Goal: Information Seeking & Learning: Learn about a topic

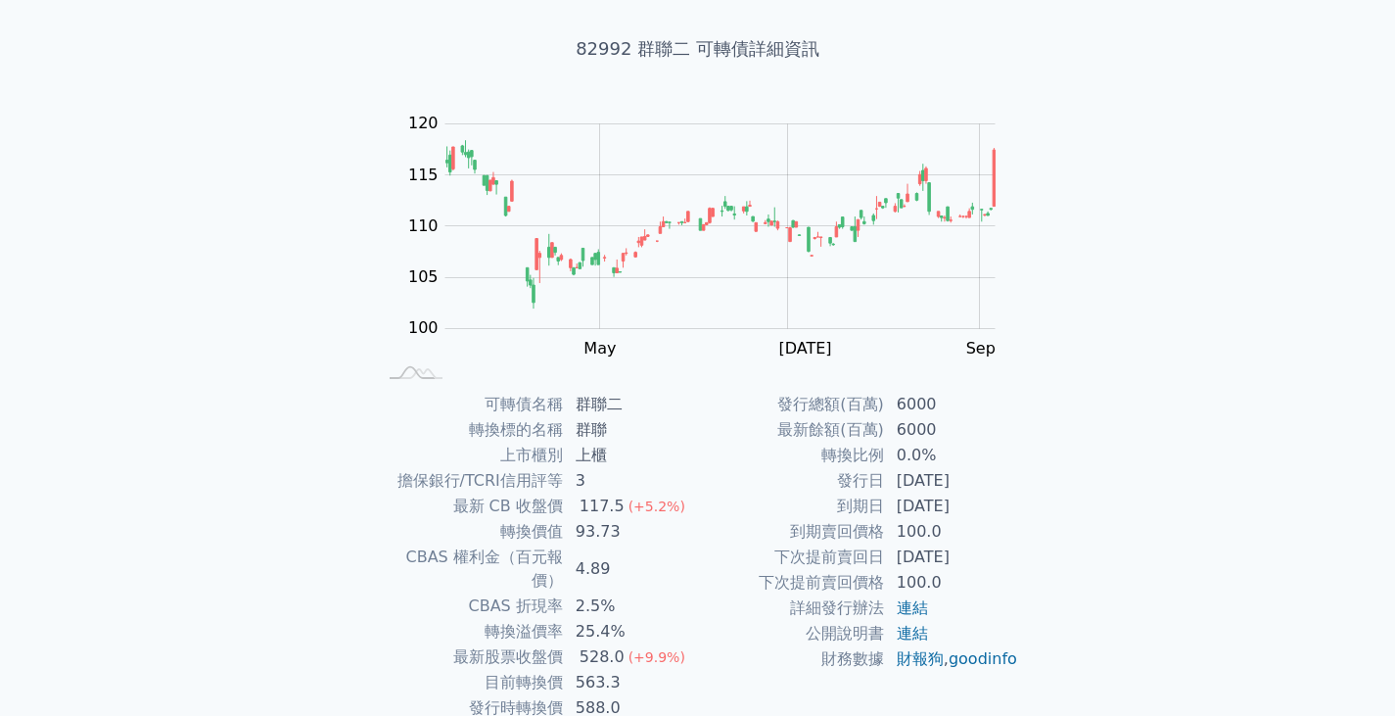
scroll to position [191, 0]
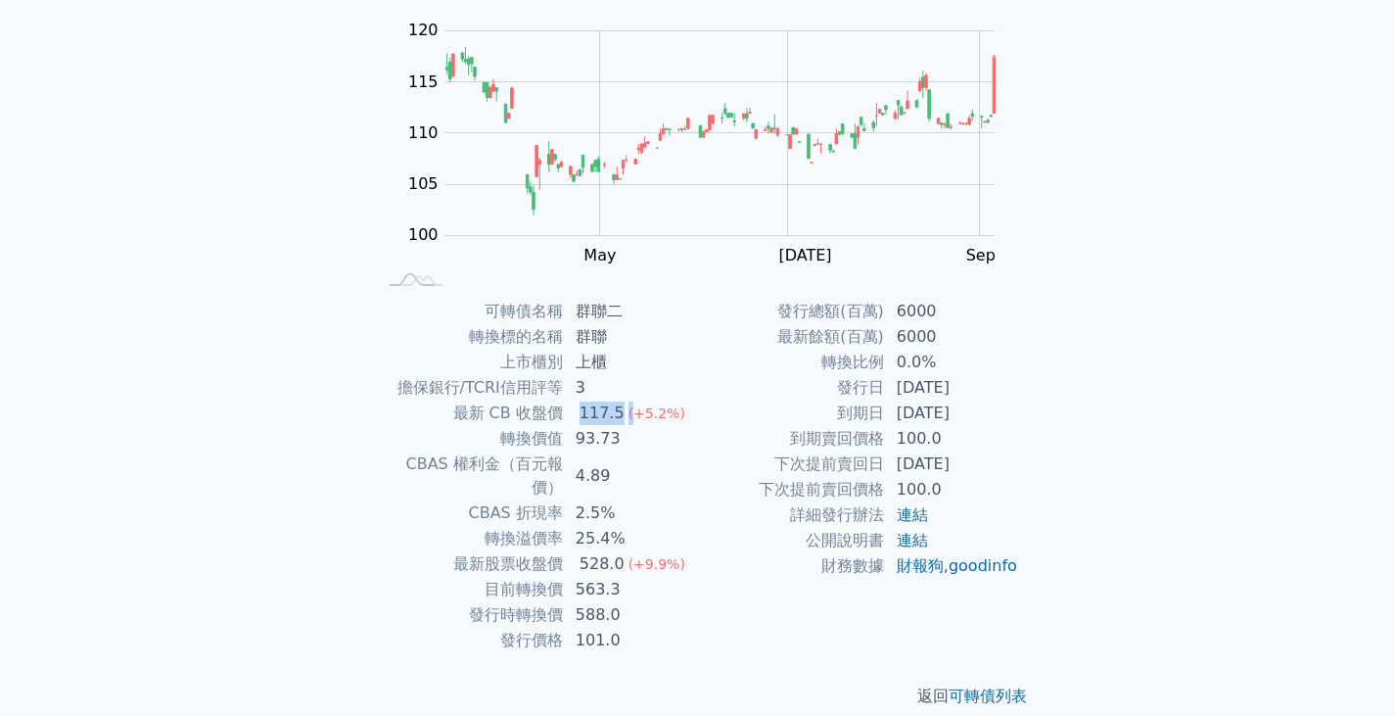
drag, startPoint x: 578, startPoint y: 409, endPoint x: 627, endPoint y: 414, distance: 49.2
click at [627, 414] on td "117.5 (+5.2%)" at bounding box center [631, 412] width 134 height 25
click at [629, 414] on span "(+5.2%)" at bounding box center [657, 413] width 57 height 16
drag, startPoint x: 578, startPoint y: 410, endPoint x: 622, endPoint y: 423, distance: 45.9
click at [622, 423] on div "117.5" at bounding box center [602, 412] width 53 height 23
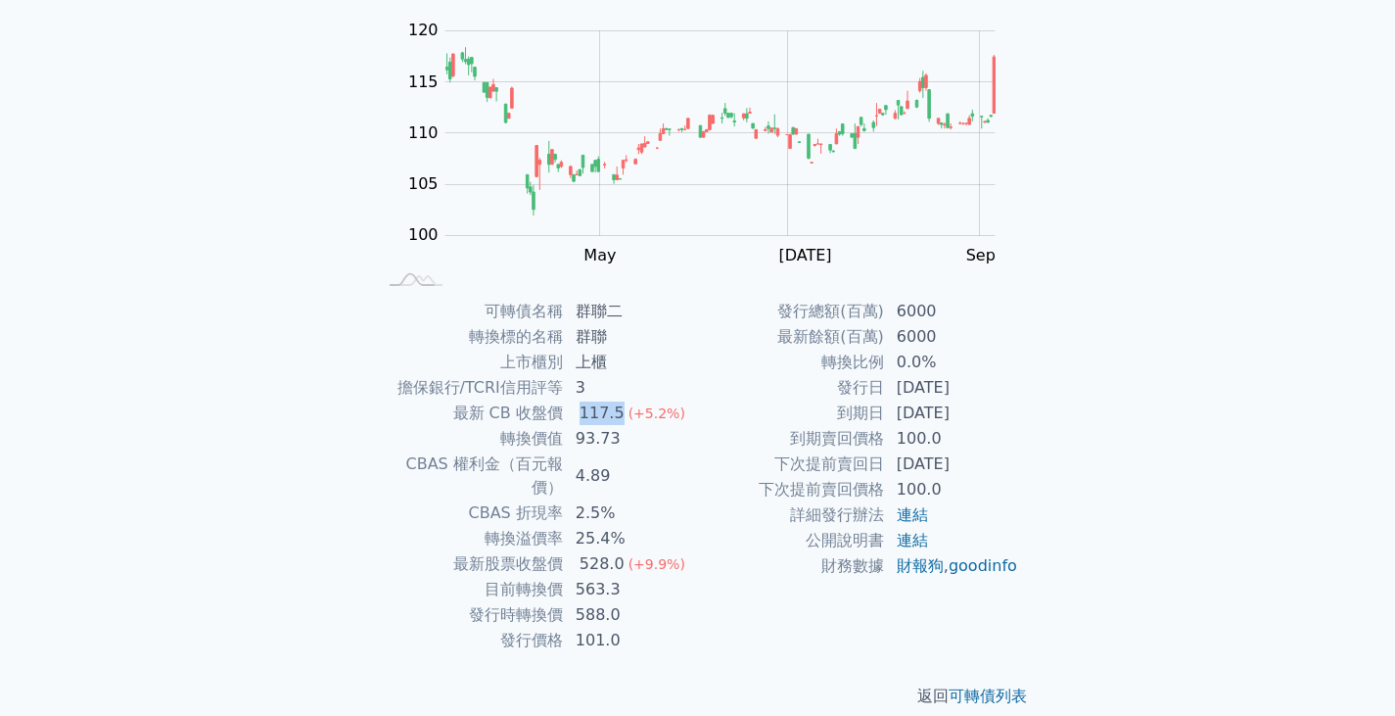
click at [622, 423] on div "117.5" at bounding box center [602, 412] width 53 height 23
drag, startPoint x: 583, startPoint y: 532, endPoint x: 647, endPoint y: 542, distance: 65.5
click at [647, 551] on td "528.0 (+9.9%)" at bounding box center [631, 563] width 134 height 25
click at [647, 556] on span "(+9.9%)" at bounding box center [657, 564] width 57 height 16
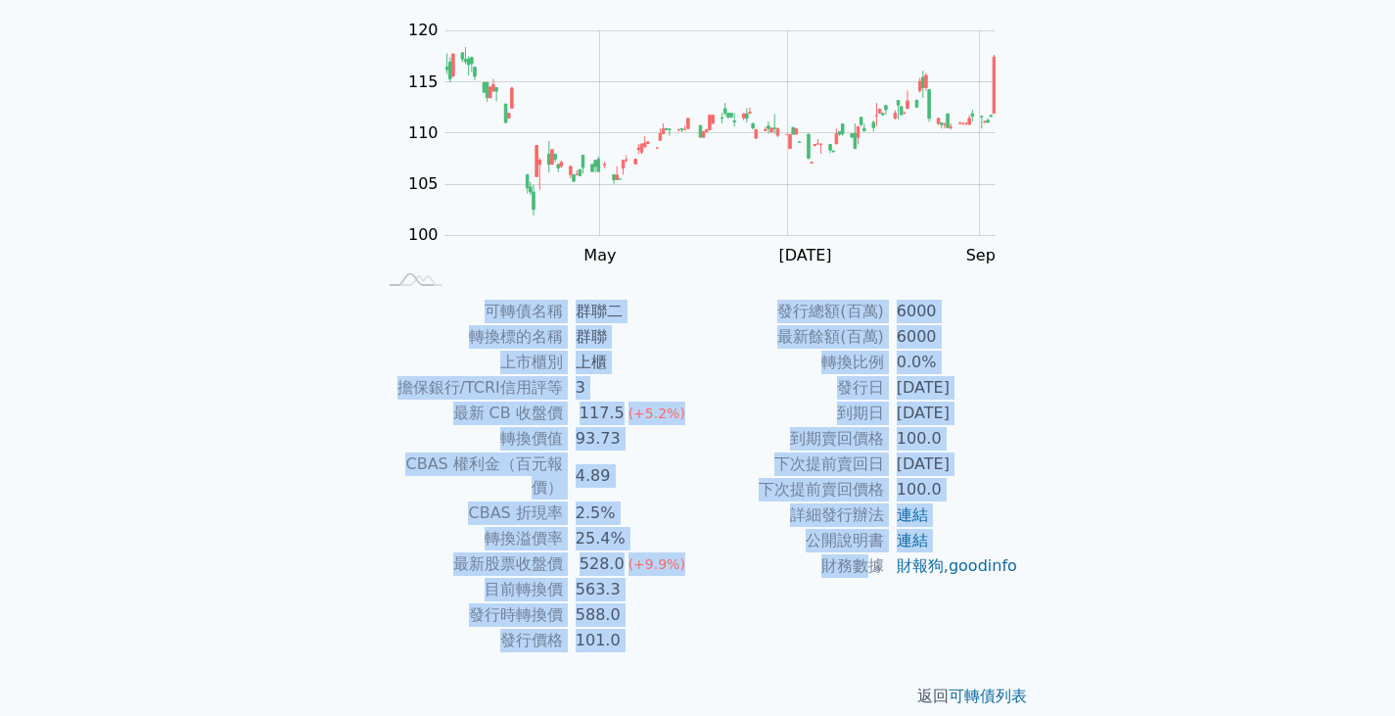
drag, startPoint x: 483, startPoint y: 314, endPoint x: 872, endPoint y: 583, distance: 473.1
click at [872, 583] on div "可轉債名稱 群聯二 轉換標的名稱 群聯 上市櫃別 上櫃 擔保銀行/TCRI信用評等 3 最新 CB 收盤價 117.5 (+5.2%) 轉換價值 93.73 …" at bounding box center [697, 476] width 689 height 354
click at [859, 579] on td "財務數據" at bounding box center [791, 565] width 187 height 25
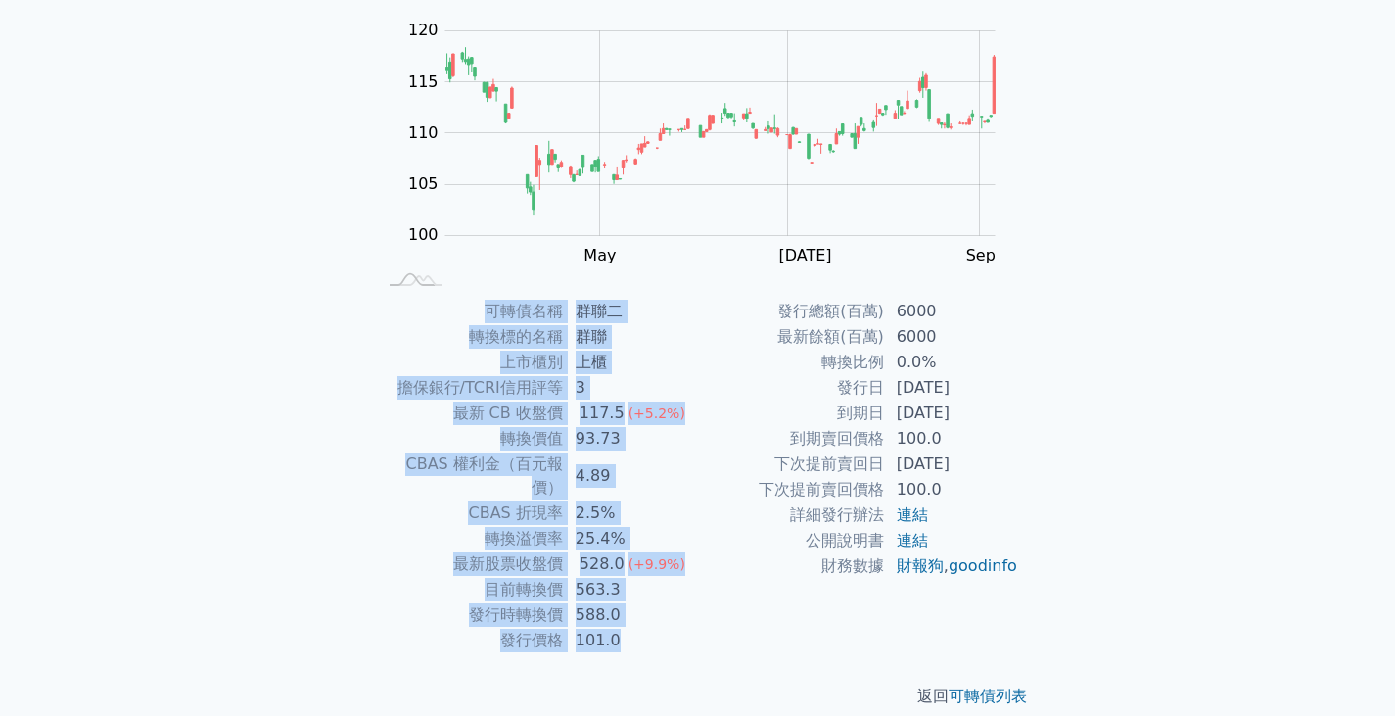
drag, startPoint x: 489, startPoint y: 319, endPoint x: 1147, endPoint y: 610, distance: 720.2
click at [1147, 610] on div "可轉債列表 財務數據 可轉債列表 財務數據 登入／註冊 登入／註冊 可轉債列表 › 82992 群聯二 82992 群聯二 可轉債詳細資訊 Zoom Out …" at bounding box center [697, 274] width 1395 height 930
drag, startPoint x: 1167, startPoint y: 605, endPoint x: 390, endPoint y: 336, distance: 822.6
click at [390, 336] on div "可轉債列表 財務數據 可轉債列表 財務數據 登入／註冊 登入／註冊 可轉債列表 › 82992 群聯二 82992 群聯二 可轉債詳細資訊 Zoom Out …" at bounding box center [697, 274] width 1395 height 930
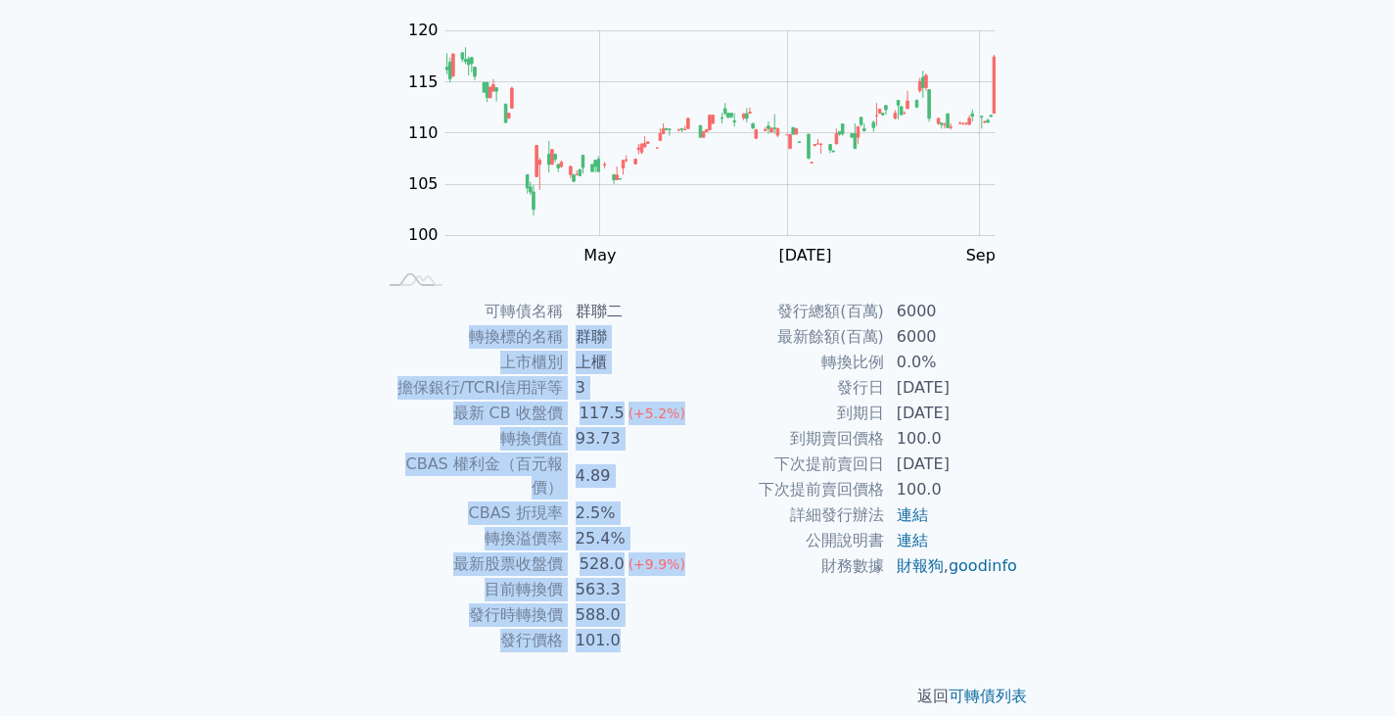
click at [405, 333] on td "轉換標的名稱" at bounding box center [470, 336] width 187 height 25
drag, startPoint x: 435, startPoint y: 310, endPoint x: 1107, endPoint y: 564, distance: 718.8
click at [1108, 564] on div "可轉債列表 財務數據 可轉債列表 財務數據 登入／註冊 登入／註冊 可轉債列表 › 82992 群聯二 82992 群聯二 可轉債詳細資訊 Zoom Out …" at bounding box center [697, 274] width 1395 height 930
click at [1107, 564] on div "可轉債列表 財務數據 可轉債列表 財務數據 登入／註冊 登入／註冊 可轉債列表 › 82992 群聯二 82992 群聯二 可轉債詳細資訊 Zoom Out …" at bounding box center [697, 274] width 1395 height 930
drag, startPoint x: 1095, startPoint y: 597, endPoint x: 478, endPoint y: 315, distance: 678.2
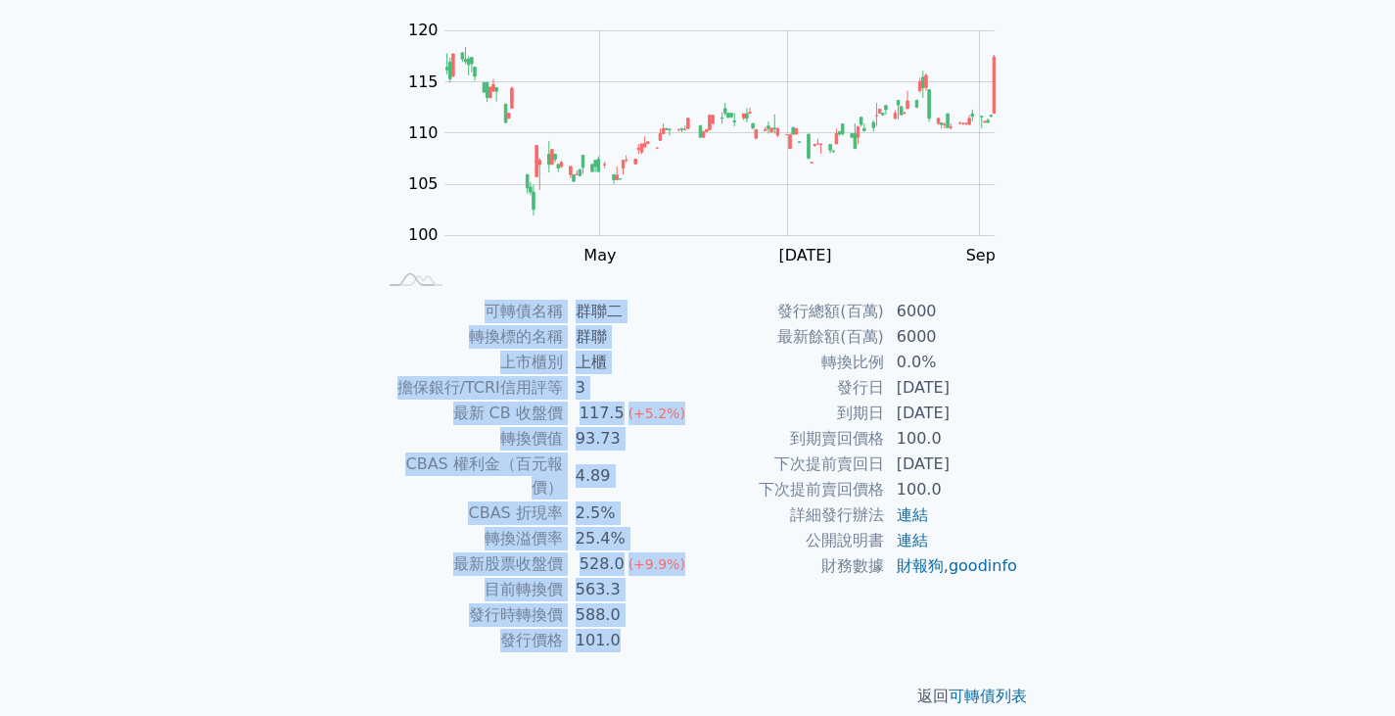
click at [478, 315] on div "可轉債列表 財務數據 可轉債列表 財務數據 登入／註冊 登入／註冊 可轉債列表 › 82992 群聯二 82992 群聯二 可轉債詳細資訊 Zoom Out …" at bounding box center [697, 274] width 1395 height 930
click at [461, 332] on td "轉換標的名稱" at bounding box center [470, 336] width 187 height 25
drag, startPoint x: 460, startPoint y: 310, endPoint x: 1094, endPoint y: 541, distance: 674.2
click at [1094, 541] on div "可轉債列表 財務數據 可轉債列表 財務數據 登入／註冊 登入／註冊 可轉債列表 › 82992 群聯二 82992 群聯二 可轉債詳細資訊 Zoom Out …" at bounding box center [697, 274] width 1395 height 930
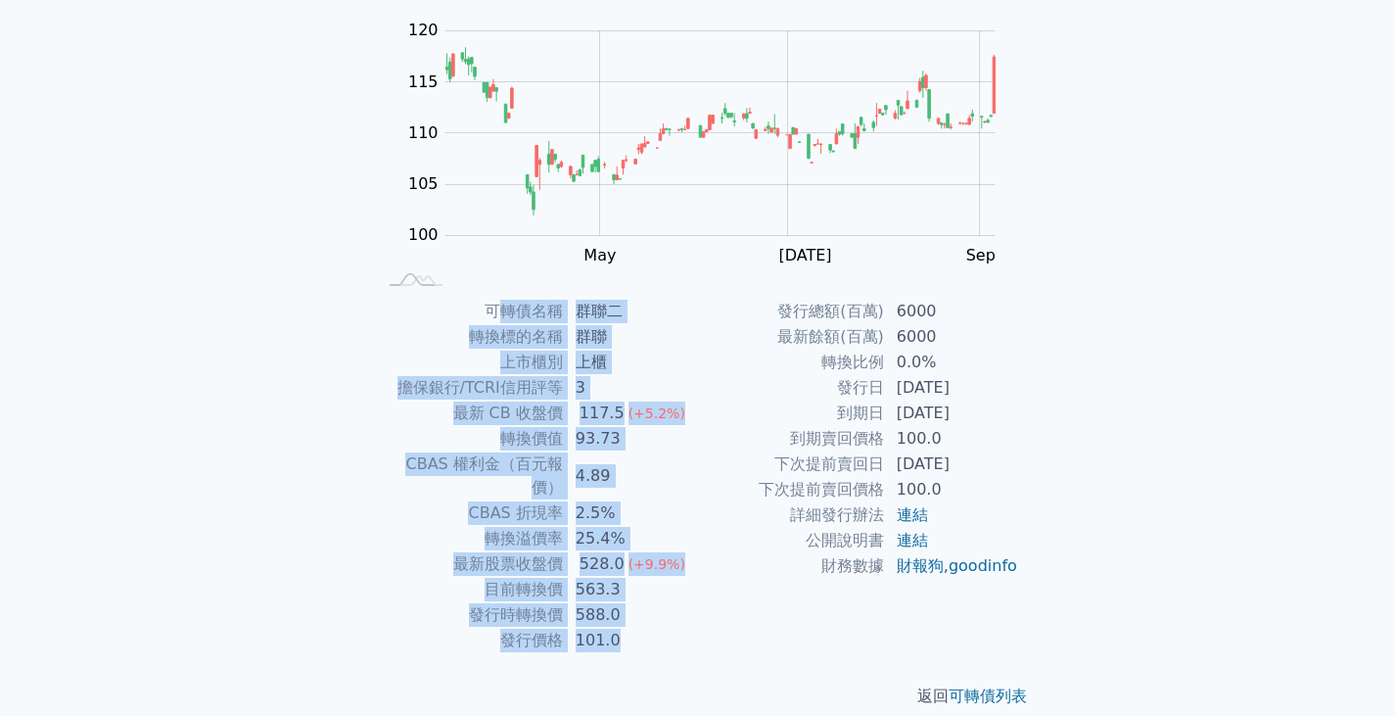
drag, startPoint x: 1089, startPoint y: 582, endPoint x: 507, endPoint y: 312, distance: 640.8
click at [507, 312] on div "可轉債列表 財務數據 可轉債列表 財務數據 登入／註冊 登入／註冊 可轉債列表 › 82992 群聯二 82992 群聯二 可轉債詳細資訊 Zoom Out …" at bounding box center [697, 274] width 1395 height 930
click at [507, 312] on td "可轉債名稱" at bounding box center [470, 311] width 187 height 25
drag, startPoint x: 464, startPoint y: 314, endPoint x: 1262, endPoint y: 615, distance: 852.6
click at [1262, 615] on div "可轉債列表 財務數據 可轉債列表 財務數據 登入／註冊 登入／註冊 可轉債列表 › 82992 群聯二 82992 群聯二 可轉債詳細資訊 Zoom Out …" at bounding box center [697, 274] width 1395 height 930
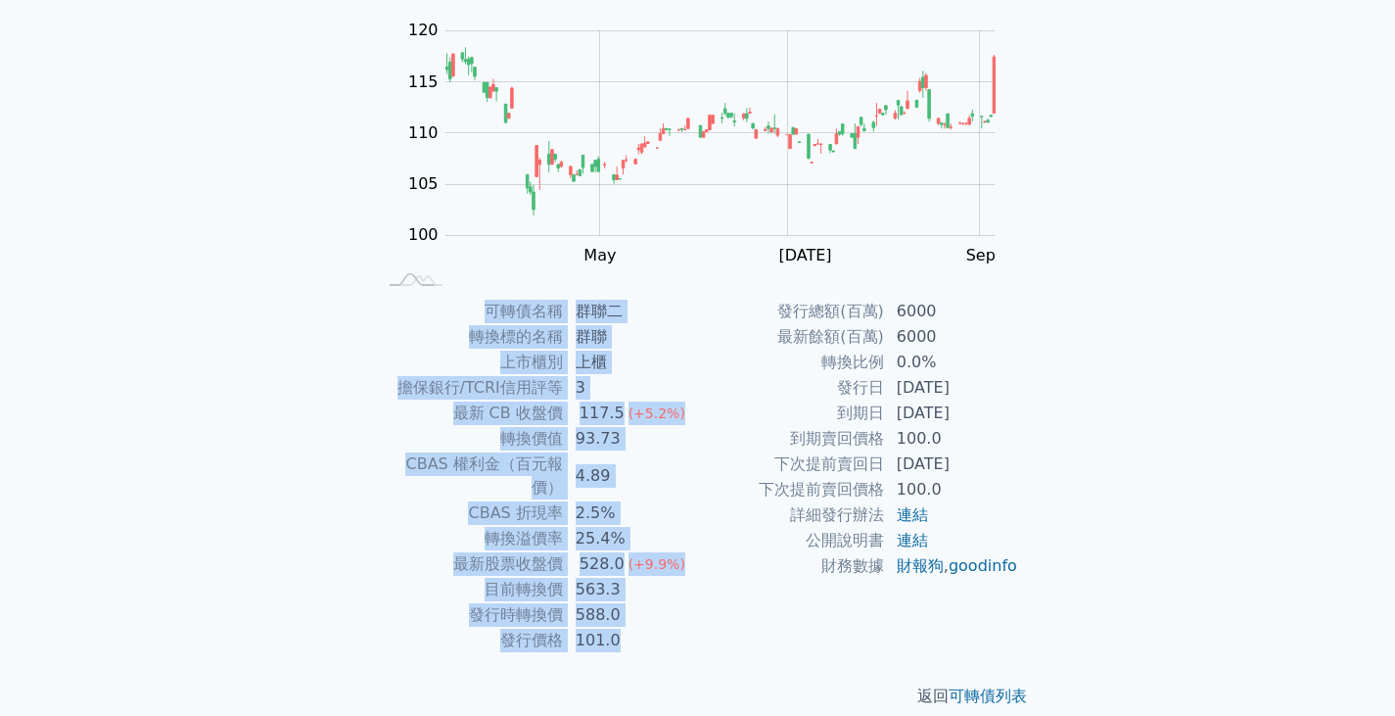
click at [1130, 563] on div "可轉債列表 財務數據 可轉債列表 財務數據 登入／註冊 登入／註冊 可轉債列表 › 82992 群聯二 82992 群聯二 可轉債詳細資訊 Zoom Out …" at bounding box center [697, 274] width 1395 height 930
drag, startPoint x: 1105, startPoint y: 597, endPoint x: 413, endPoint y: 307, distance: 750.4
click at [413, 307] on div "可轉債列表 財務數據 可轉債列表 財務數據 登入／註冊 登入／註冊 可轉債列表 › 82992 群聯二 82992 群聯二 可轉債詳細資訊 Zoom Out …" at bounding box center [697, 274] width 1395 height 930
click at [413, 307] on td "可轉債名稱" at bounding box center [470, 311] width 187 height 25
drag, startPoint x: 468, startPoint y: 303, endPoint x: 1115, endPoint y: 499, distance: 676.1
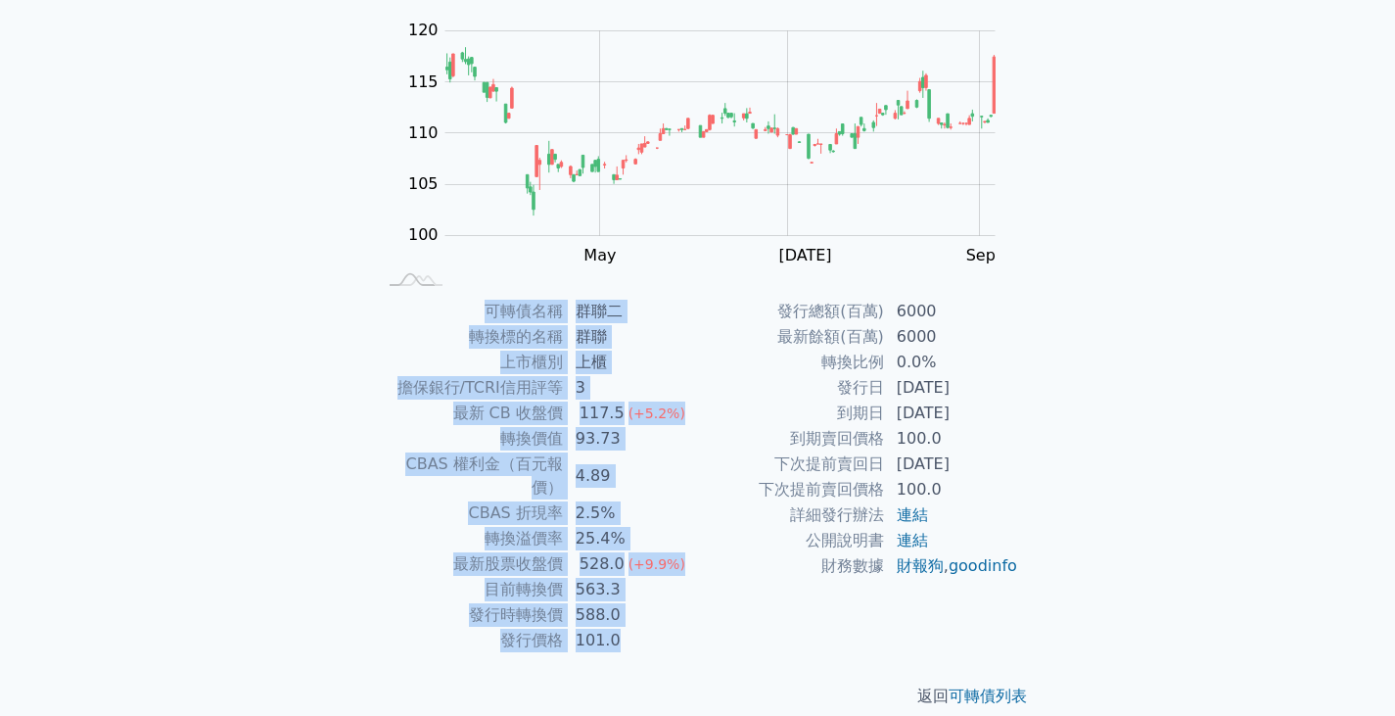
click at [1115, 499] on div "可轉債列表 財務數據 可轉債列表 財務數據 登入／註冊 登入／註冊 可轉債列表 › 82992 群聯二 82992 群聯二 可轉債詳細資訊 Zoom Out …" at bounding box center [697, 274] width 1395 height 930
click at [1115, 519] on div "可轉債列表 財務數據 可轉債列表 財務數據 登入／註冊 登入／註冊 可轉債列表 › 82992 群聯二 82992 群聯二 可轉債詳細資訊 Zoom Out …" at bounding box center [697, 274] width 1395 height 930
drag, startPoint x: 1089, startPoint y: 568, endPoint x: 413, endPoint y: 294, distance: 729.0
click at [413, 294] on div "可轉債列表 財務數據 可轉債列表 財務數據 登入／註冊 登入／註冊 可轉債列表 › 82992 群聯二 82992 群聯二 可轉債詳細資訊 Zoom Out …" at bounding box center [697, 274] width 1395 height 930
click at [413, 294] on div "可轉債列表 › 82992 群聯二 82992 群聯二 可轉債詳細資訊 Zoom Out 100 90 95 100 105 110 115 120 125 …" at bounding box center [697, 297] width 689 height 883
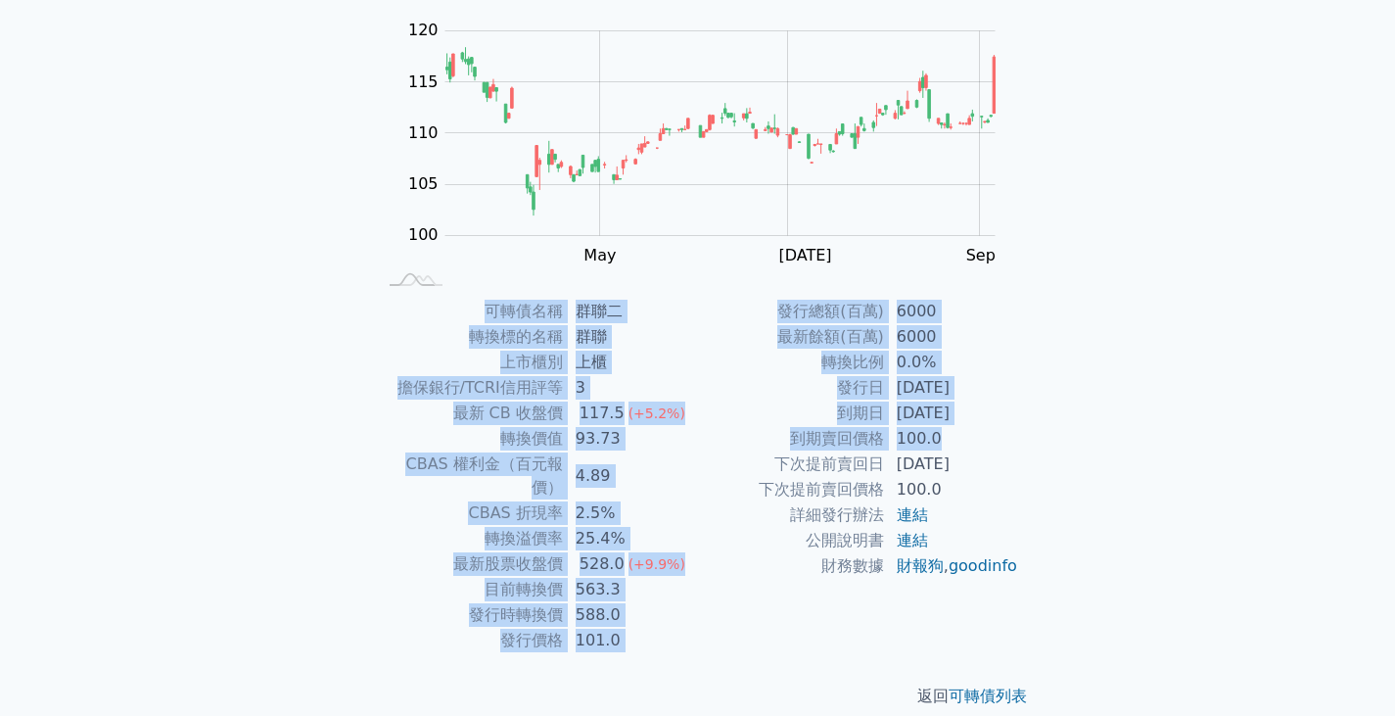
drag, startPoint x: 535, startPoint y: 314, endPoint x: 996, endPoint y: 443, distance: 478.9
click at [996, 443] on div "可轉債列表 › 82992 群聯二 82992 群聯二 可轉債詳細資訊 Zoom Out 100 90 95 100 105 110 115 120 125 …" at bounding box center [697, 297] width 689 height 883
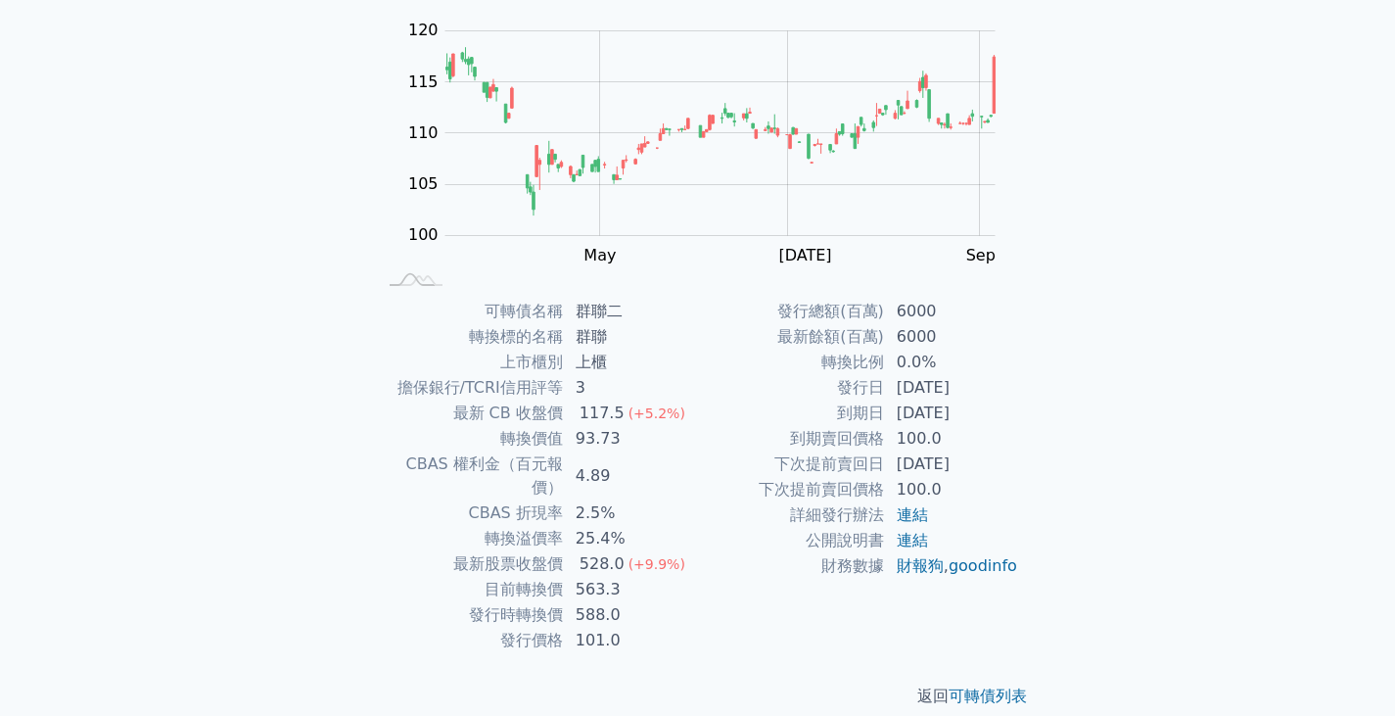
click at [1068, 538] on div "可轉債列表 › 82992 群聯二 82992 群聯二 可轉債詳細資訊 Zoom Out 100 90 95 100 105 110 115 120 125 …" at bounding box center [698, 297] width 752 height 883
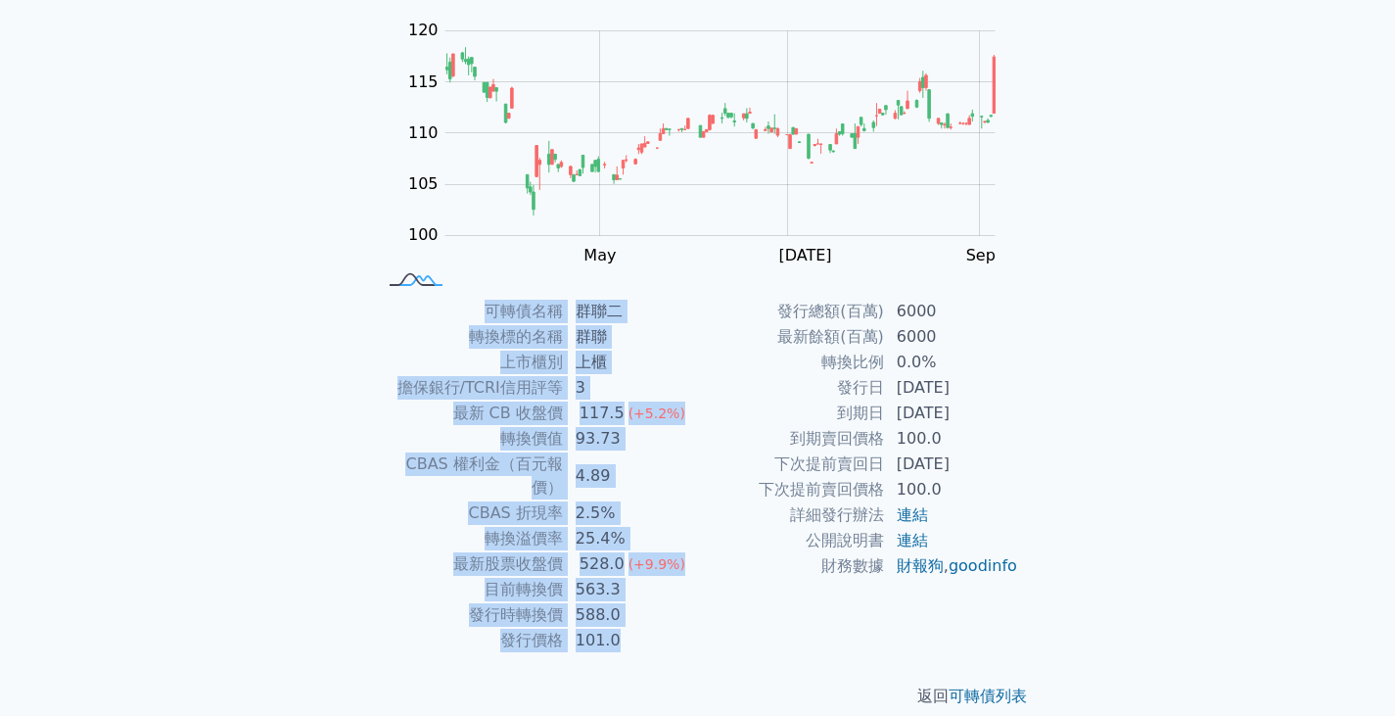
drag, startPoint x: 925, startPoint y: 518, endPoint x: 392, endPoint y: 277, distance: 585.4
click at [392, 277] on div "可轉債列表 › 82992 群聯二 82992 群聯二 可轉債詳細資訊 Zoom Out 100 90 95 100 105 110 115 120 125 …" at bounding box center [698, 297] width 752 height 883
click at [392, 293] on div "可轉債列表 › 82992 群聯二 82992 群聯二 可轉債詳細資訊 Zoom Out 100 90 95 100 105 110 115 120 125 …" at bounding box center [697, 297] width 689 height 883
drag, startPoint x: 427, startPoint y: 295, endPoint x: 1093, endPoint y: 515, distance: 701.2
click at [1093, 515] on div "可轉債列表 財務數據 可轉債列表 財務數據 登入／註冊 登入／註冊 可轉債列表 › 82992 群聯二 82992 群聯二 可轉債詳細資訊 Zoom Out …" at bounding box center [697, 274] width 1395 height 930
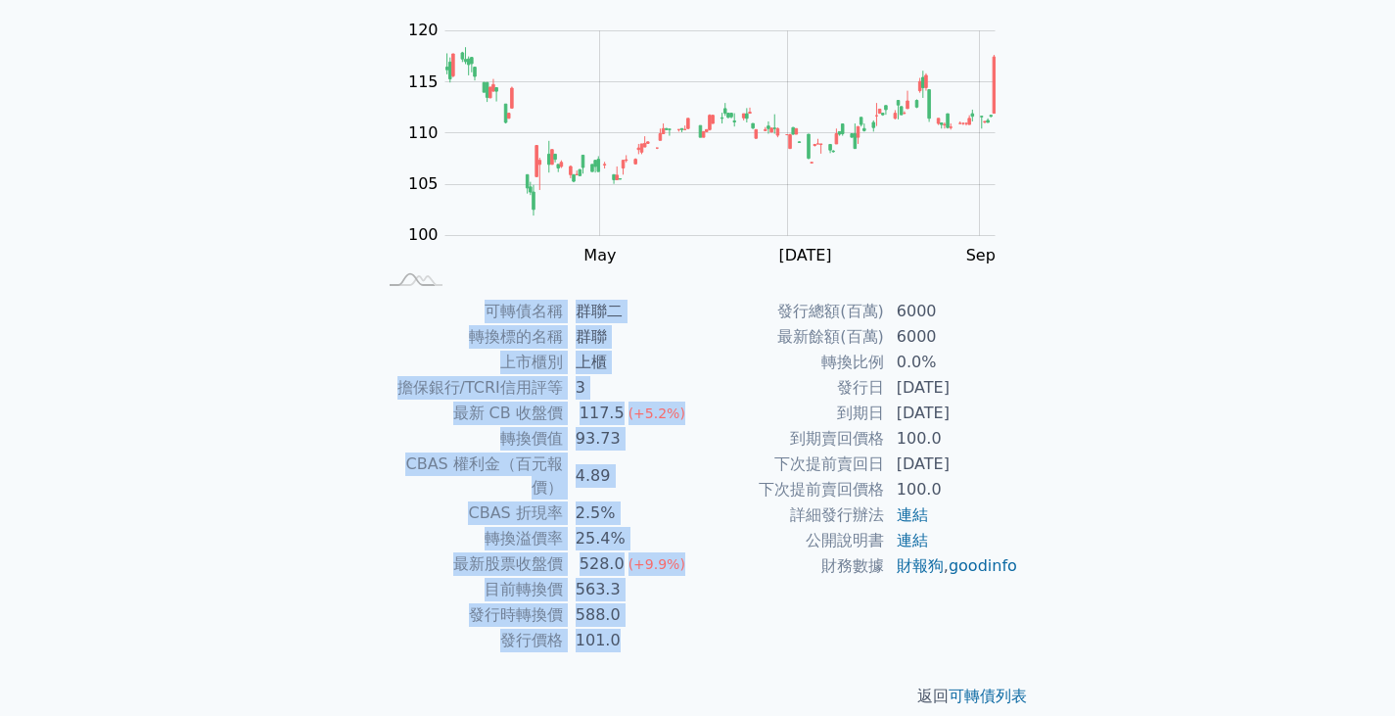
click at [1093, 558] on div "可轉債列表 財務數據 可轉債列表 財務數據 登入／註冊 登入／註冊 可轉債列表 › 82992 群聯二 82992 群聯二 可轉債詳細資訊 Zoom Out …" at bounding box center [697, 274] width 1395 height 930
drag, startPoint x: 1098, startPoint y: 587, endPoint x: 418, endPoint y: 279, distance: 747.0
click at [418, 279] on div "可轉債列表 財務數據 可轉債列表 財務數據 登入／註冊 登入／註冊 可轉債列表 › 82992 群聯二 82992 群聯二 可轉債詳細資訊 Zoom Out …" at bounding box center [697, 274] width 1395 height 930
click at [433, 298] on div "可轉債列表 › 82992 群聯二 82992 群聯二 可轉債詳細資訊 Zoom Out 100 90 95 100 105 110 115 120 125 …" at bounding box center [697, 297] width 689 height 883
drag, startPoint x: 533, startPoint y: 319, endPoint x: 1095, endPoint y: 475, distance: 583.1
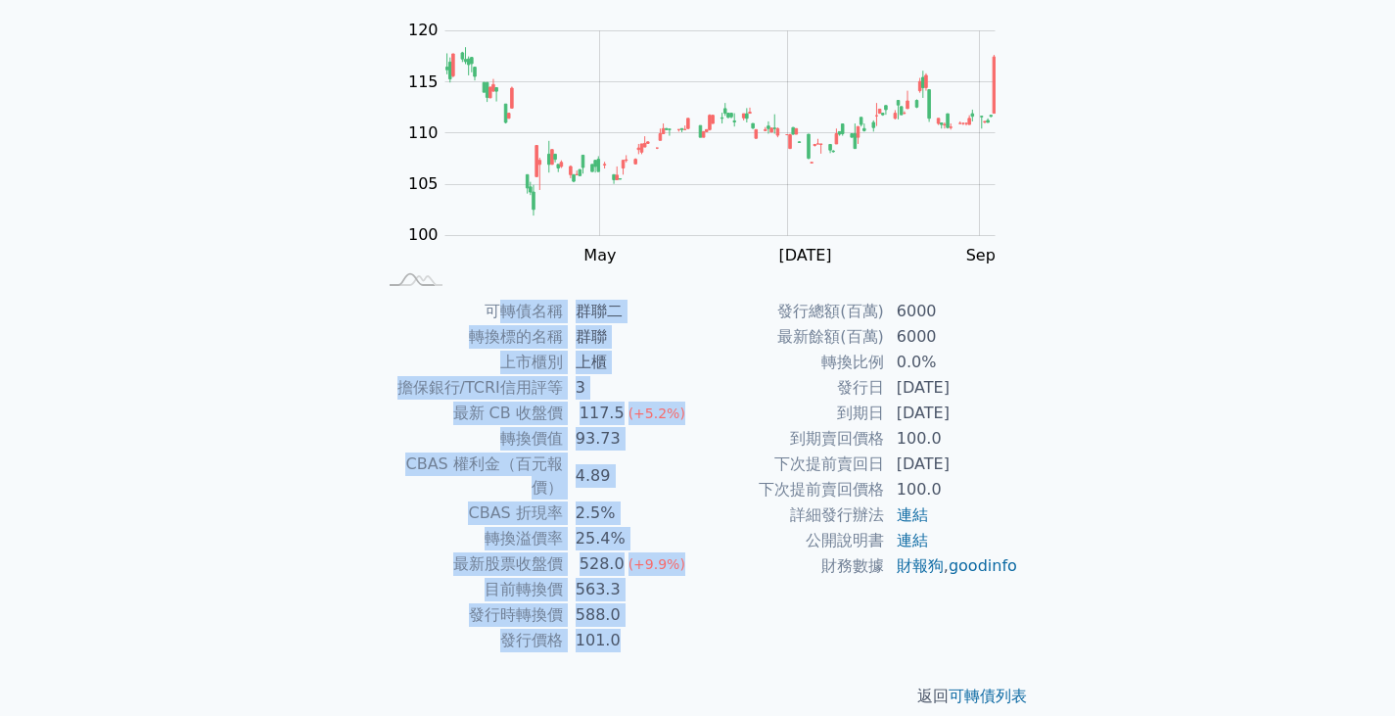
click at [1095, 475] on div "可轉債列表 財務數據 可轉債列表 財務數據 登入／註冊 登入／註冊 可轉債列表 › 82992 群聯二 82992 群聯二 可轉債詳細資訊 Zoom Out …" at bounding box center [697, 274] width 1395 height 930
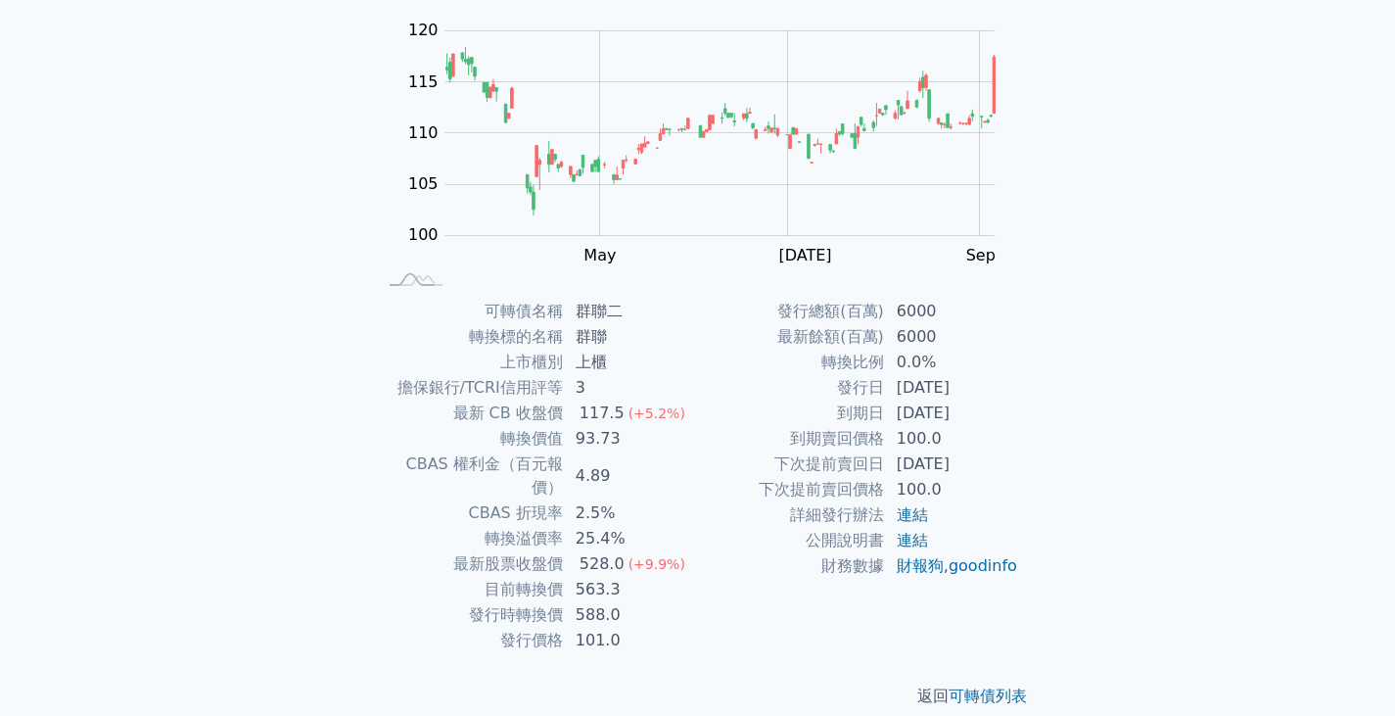
drag, startPoint x: 890, startPoint y: 407, endPoint x: 1002, endPoint y: 416, distance: 112.0
click at [1002, 416] on td "[DATE]" at bounding box center [952, 412] width 134 height 25
drag, startPoint x: 987, startPoint y: 409, endPoint x: 906, endPoint y: 407, distance: 81.3
click at [906, 407] on td "[DATE]" at bounding box center [952, 412] width 134 height 25
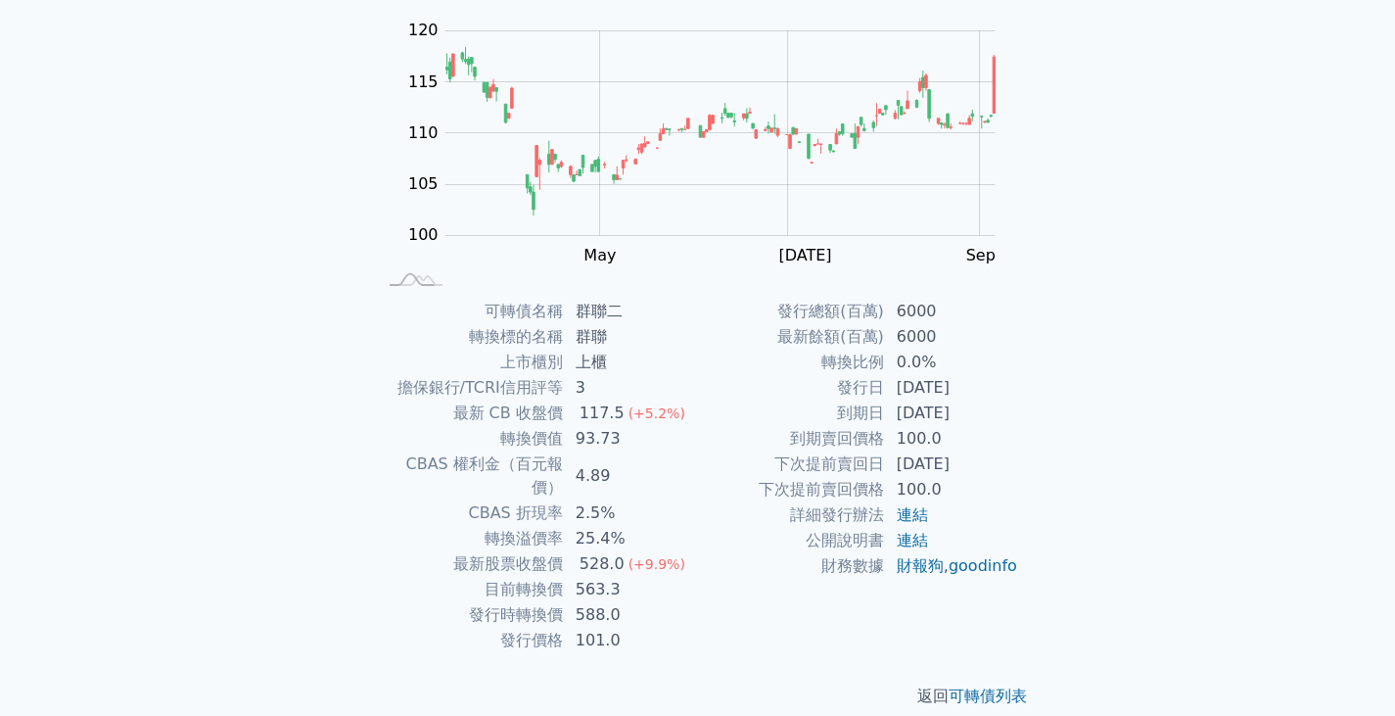
click at [906, 407] on td "[DATE]" at bounding box center [952, 412] width 134 height 25
drag, startPoint x: 897, startPoint y: 406, endPoint x: 978, endPoint y: 408, distance: 81.3
click at [978, 408] on td "[DATE]" at bounding box center [952, 412] width 134 height 25
drag, startPoint x: 1014, startPoint y: 413, endPoint x: 912, endPoint y: 414, distance: 101.8
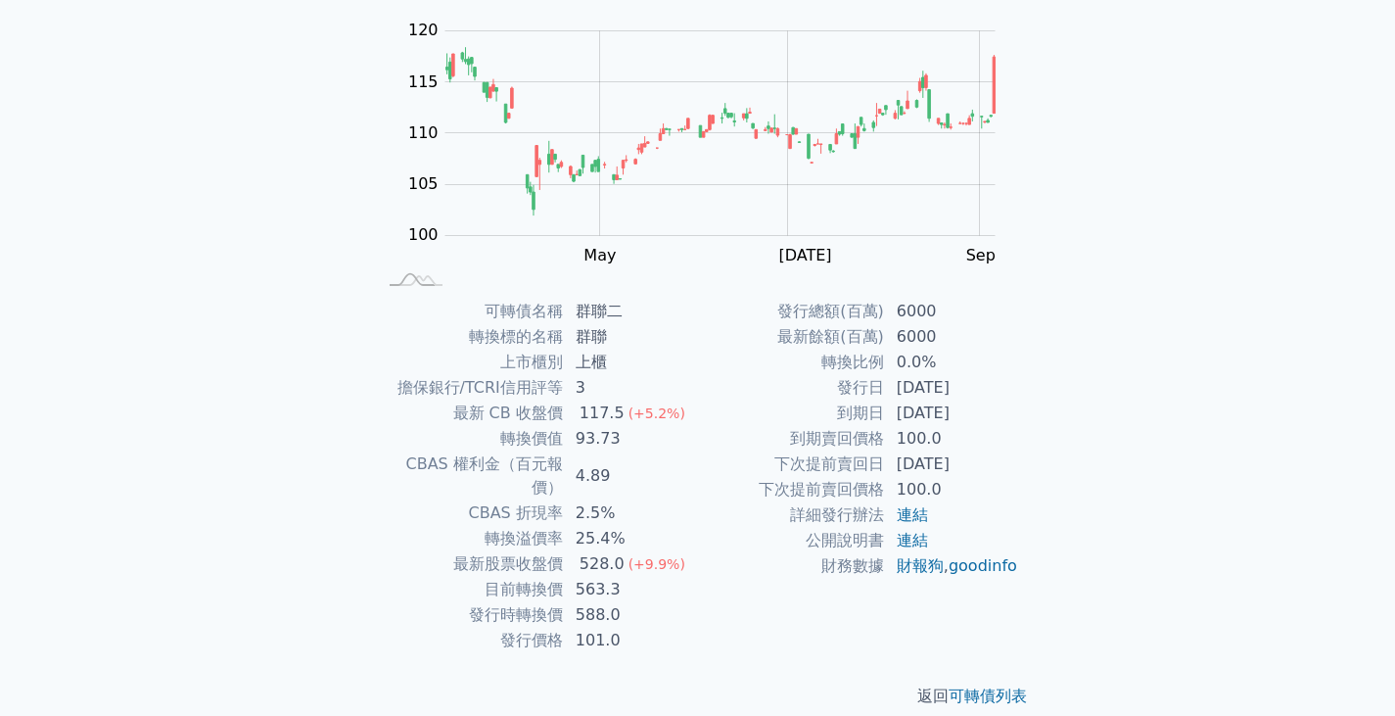
click at [912, 414] on td "[DATE]" at bounding box center [952, 412] width 134 height 25
drag, startPoint x: 898, startPoint y: 412, endPoint x: 995, endPoint y: 413, distance: 96.9
click at [995, 413] on td "[DATE]" at bounding box center [952, 412] width 134 height 25
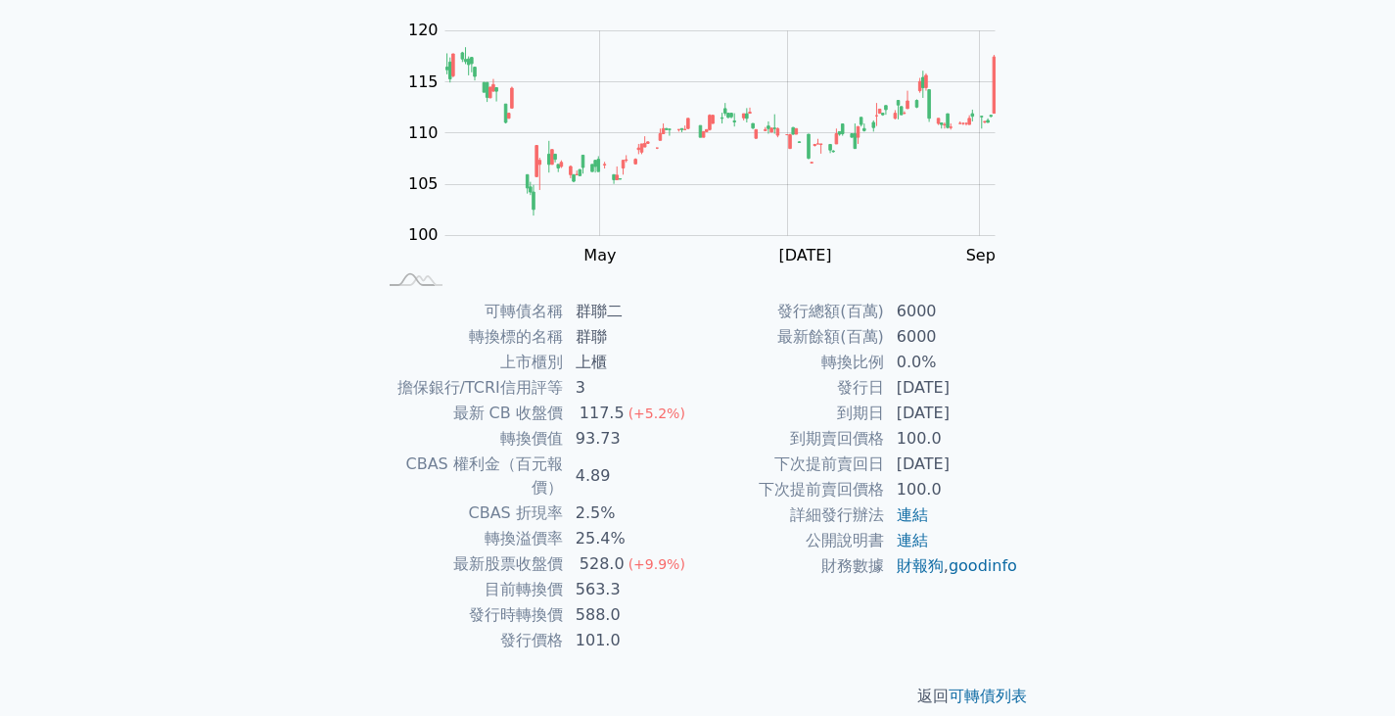
drag, startPoint x: 970, startPoint y: 413, endPoint x: 907, endPoint y: 413, distance: 63.6
click at [907, 413] on td "[DATE]" at bounding box center [952, 412] width 134 height 25
drag, startPoint x: 890, startPoint y: 408, endPoint x: 991, endPoint y: 410, distance: 100.9
click at [991, 410] on td "[DATE]" at bounding box center [952, 412] width 134 height 25
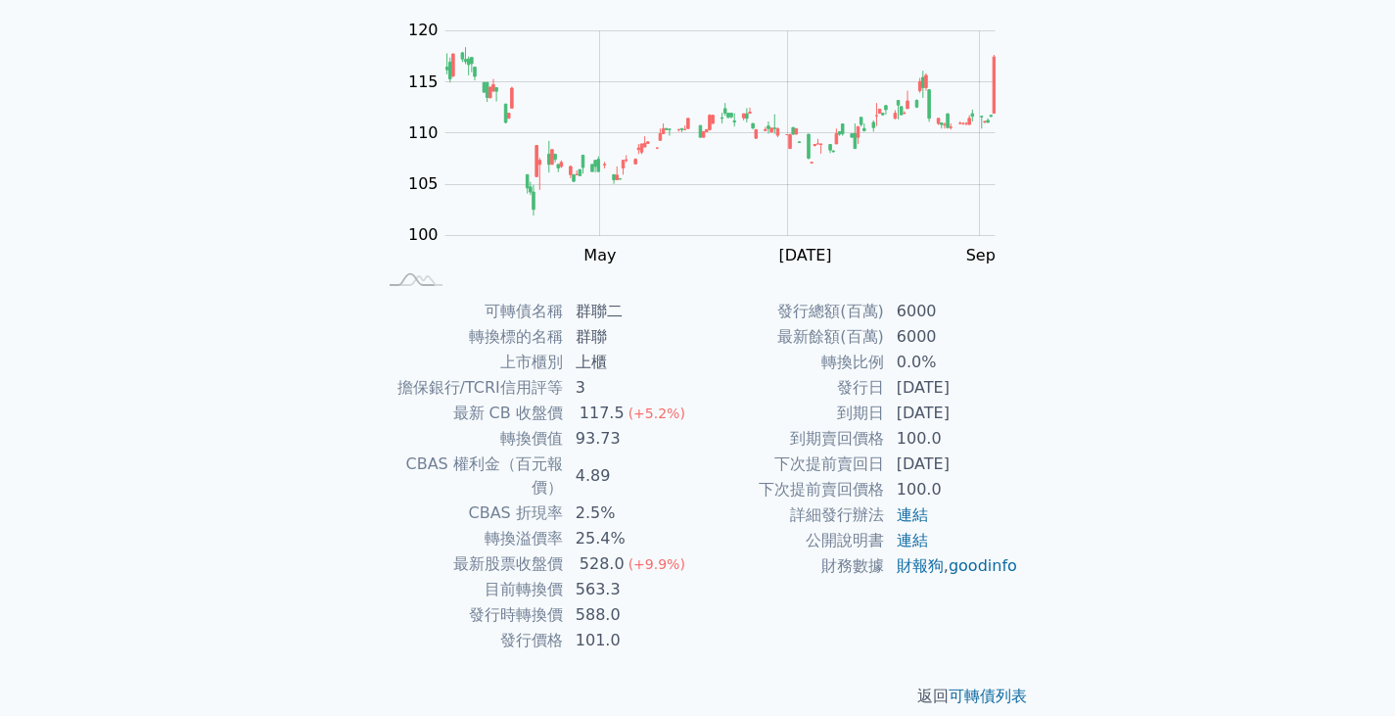
click at [991, 410] on td "[DATE]" at bounding box center [952, 412] width 134 height 25
drag, startPoint x: 1002, startPoint y: 410, endPoint x: 897, endPoint y: 412, distance: 104.8
click at [897, 412] on td "[DATE]" at bounding box center [952, 412] width 134 height 25
drag, startPoint x: 897, startPoint y: 412, endPoint x: 1020, endPoint y: 414, distance: 123.4
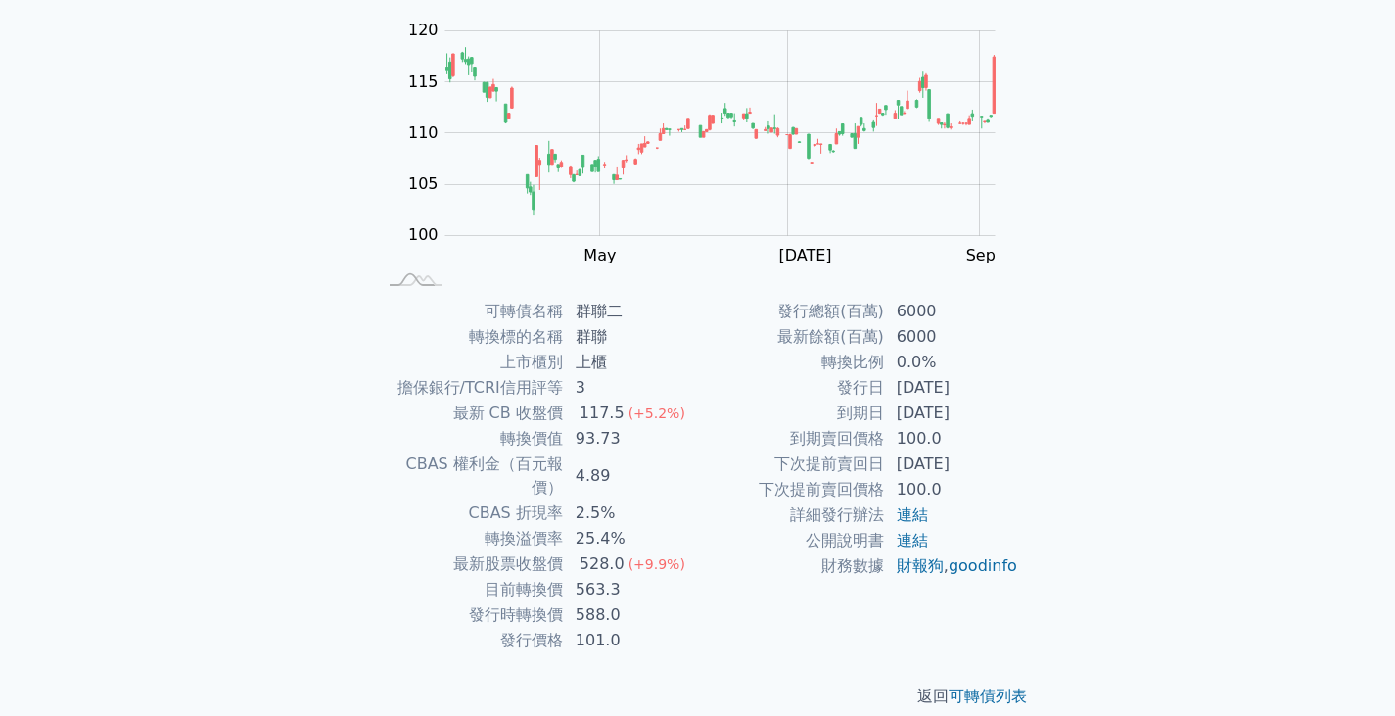
click at [1020, 414] on div "可轉債名稱 群聯二 轉換標的名稱 群聯 上市櫃別 上櫃 擔保銀行/TCRI信用評等 3 最新 CB 收盤價 117.5 (+5.2%) 轉換價值 93.73 …" at bounding box center [697, 476] width 689 height 354
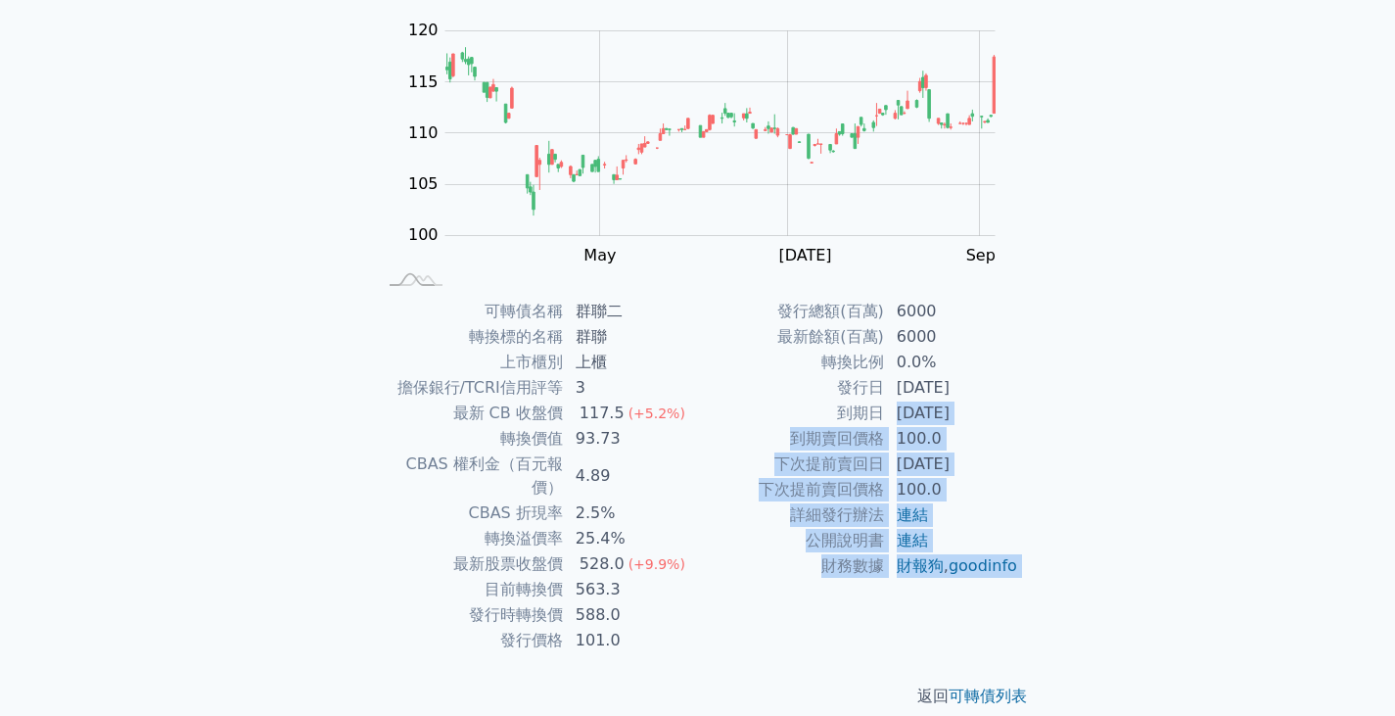
click at [1020, 414] on div "可轉債名稱 群聯二 轉換標的名稱 群聯 上市櫃別 上櫃 擔保銀行/TCRI信用評等 3 最新 CB 收盤價 117.5 (+5.2%) 轉換價值 93.73 …" at bounding box center [697, 476] width 689 height 354
drag, startPoint x: 954, startPoint y: 421, endPoint x: 910, endPoint y: 415, distance: 44.4
click at [913, 416] on td "[DATE]" at bounding box center [952, 412] width 134 height 25
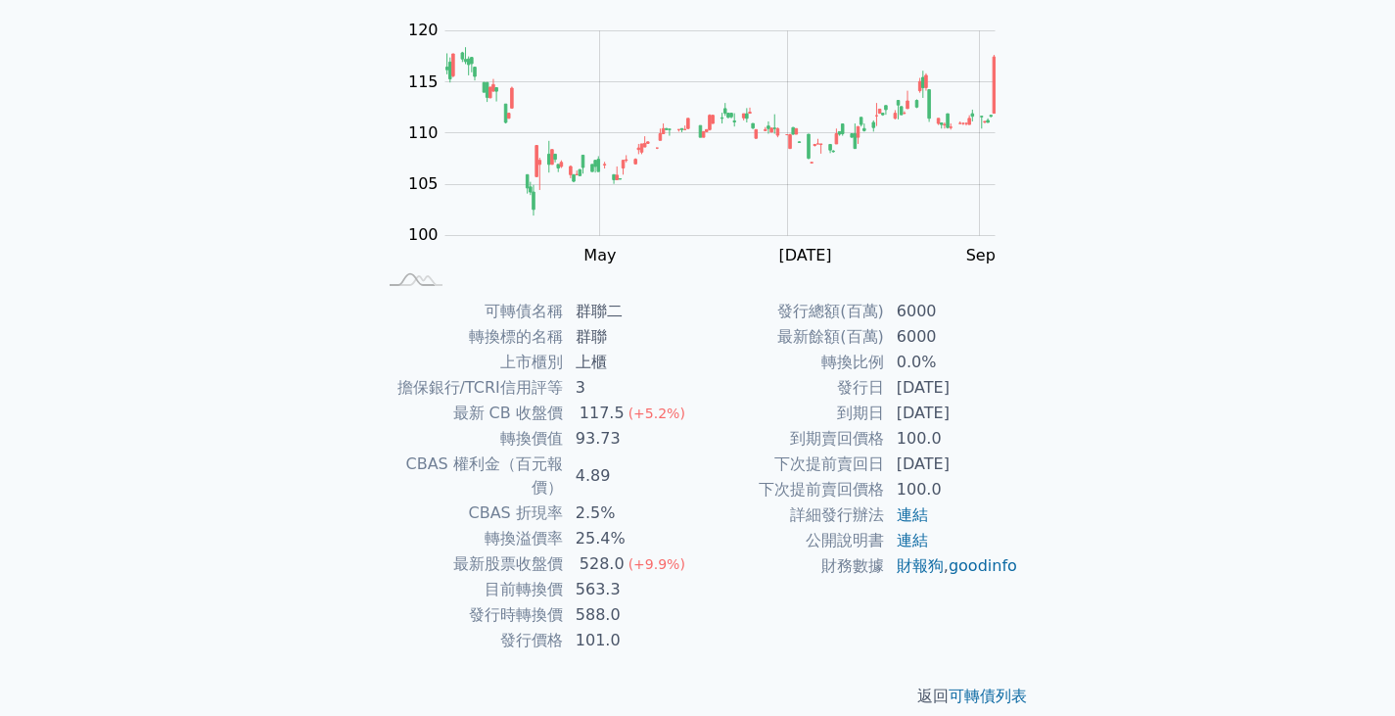
click at [910, 415] on td "[DATE]" at bounding box center [952, 412] width 134 height 25
drag, startPoint x: 900, startPoint y: 411, endPoint x: 990, endPoint y: 419, distance: 90.4
click at [990, 419] on td "[DATE]" at bounding box center [952, 412] width 134 height 25
drag, startPoint x: 948, startPoint y: 419, endPoint x: 923, endPoint y: 416, distance: 24.7
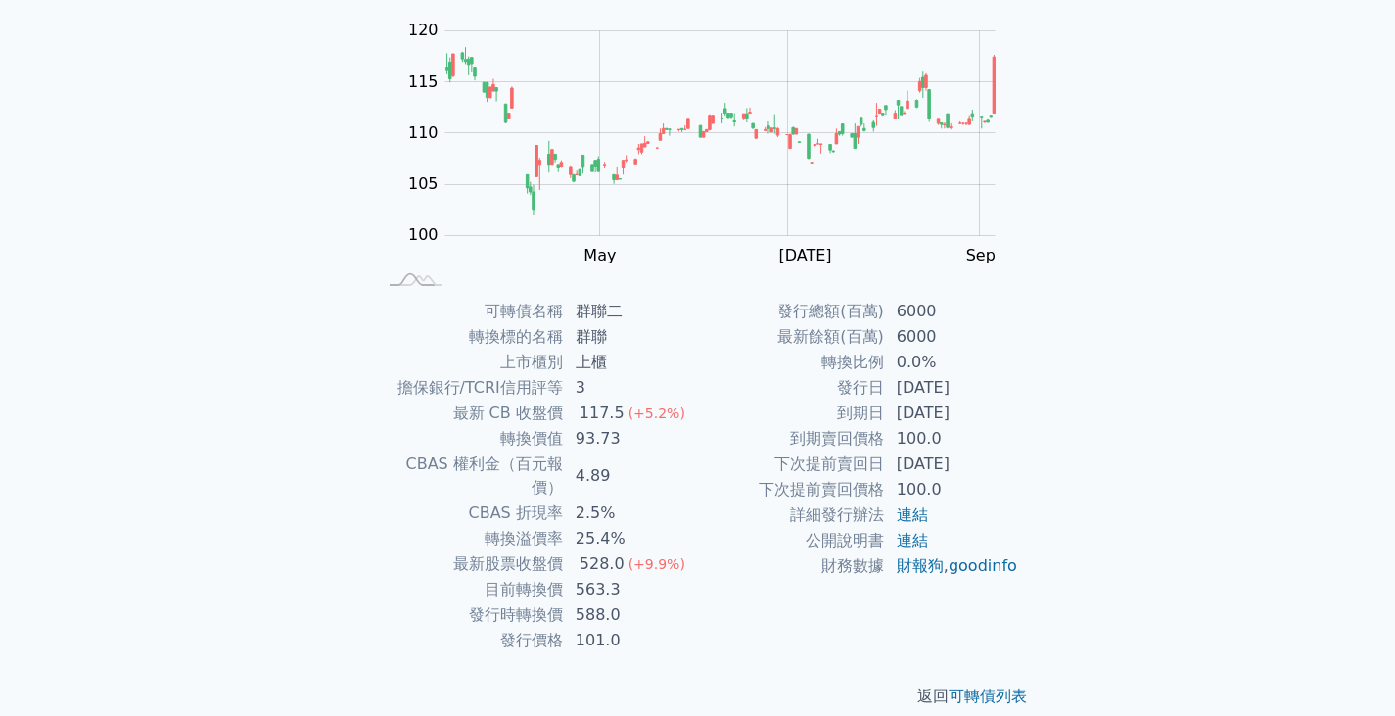
click at [926, 417] on td "[DATE]" at bounding box center [952, 412] width 134 height 25
click at [922, 416] on td "[DATE]" at bounding box center [952, 412] width 134 height 25
drag, startPoint x: 894, startPoint y: 413, endPoint x: 991, endPoint y: 415, distance: 96.9
click at [991, 415] on td "[DATE]" at bounding box center [952, 412] width 134 height 25
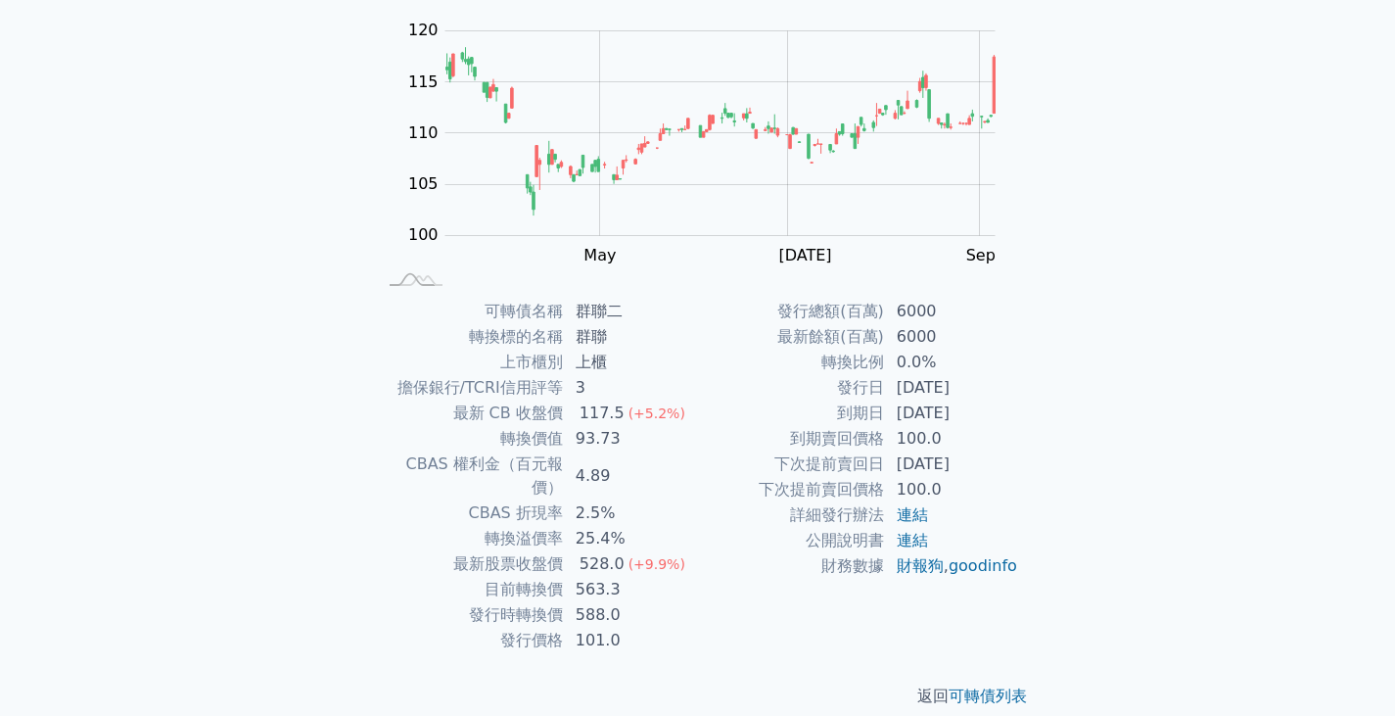
drag, startPoint x: 997, startPoint y: 415, endPoint x: 901, endPoint y: 418, distance: 96.0
click at [907, 418] on td "[DATE]" at bounding box center [952, 412] width 134 height 25
click at [901, 418] on td "[DATE]" at bounding box center [952, 412] width 134 height 25
drag, startPoint x: 899, startPoint y: 418, endPoint x: 978, endPoint y: 417, distance: 79.3
click at [978, 417] on td "[DATE]" at bounding box center [952, 412] width 134 height 25
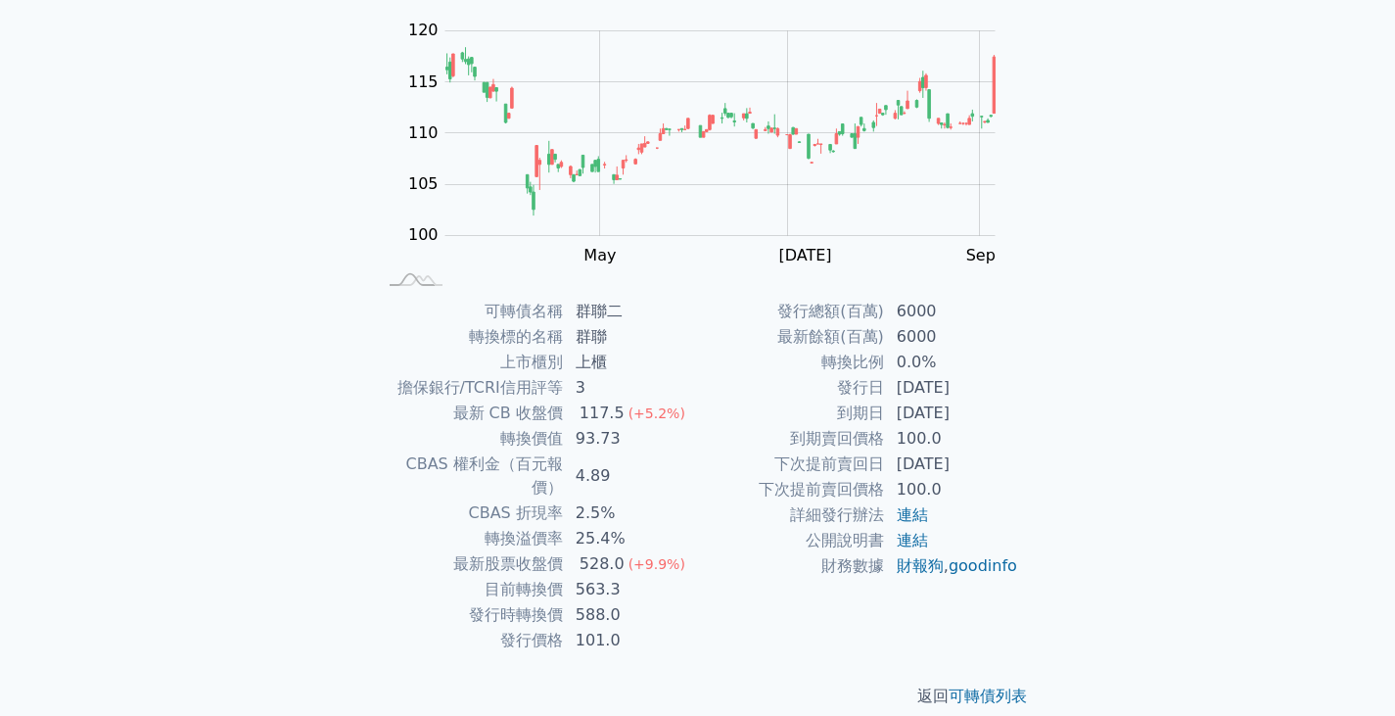
click at [978, 417] on td "[DATE]" at bounding box center [952, 412] width 134 height 25
drag, startPoint x: 993, startPoint y: 416, endPoint x: 906, endPoint y: 418, distance: 87.2
click at [915, 419] on td "[DATE]" at bounding box center [952, 412] width 134 height 25
click at [906, 418] on td "[DATE]" at bounding box center [952, 412] width 134 height 25
drag, startPoint x: 897, startPoint y: 414, endPoint x: 994, endPoint y: 423, distance: 97.3
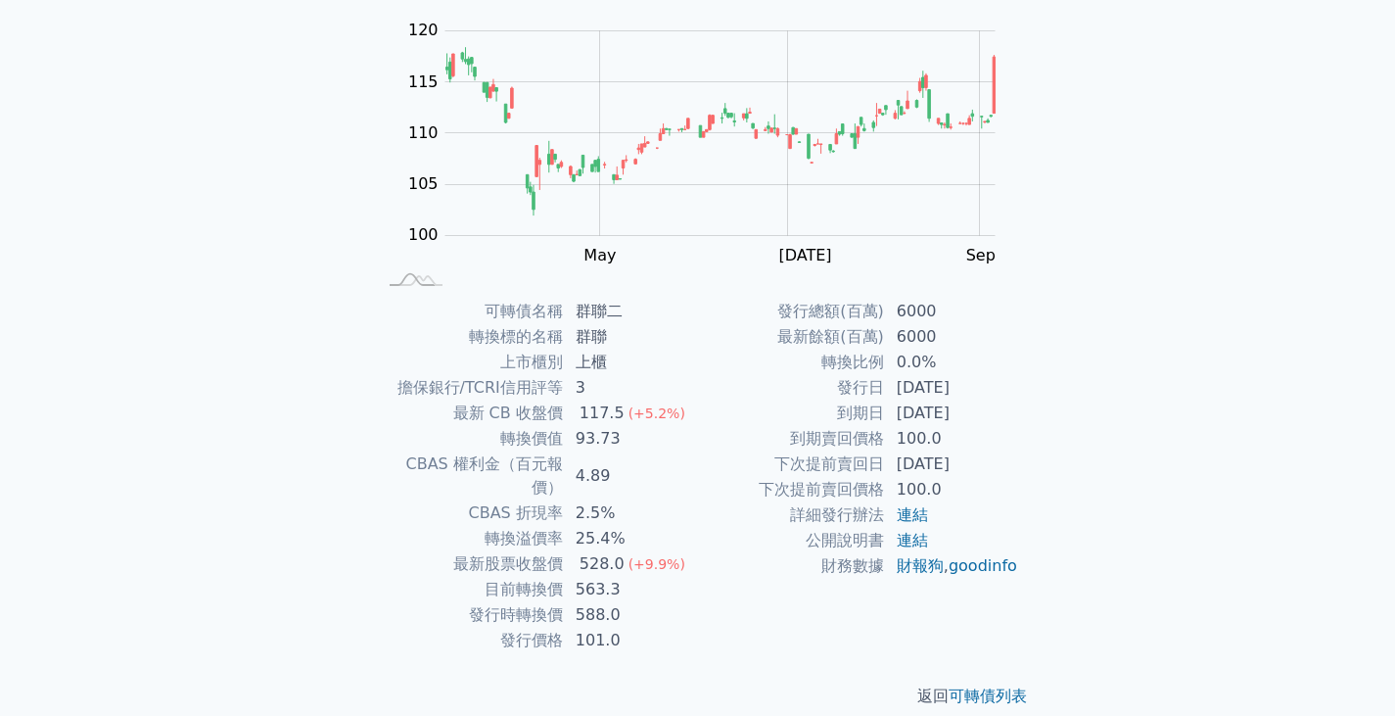
click at [994, 423] on td "[DATE]" at bounding box center [952, 412] width 134 height 25
drag, startPoint x: 569, startPoint y: 515, endPoint x: 641, endPoint y: 520, distance: 72.6
click at [641, 526] on td "25.4%" at bounding box center [631, 538] width 134 height 25
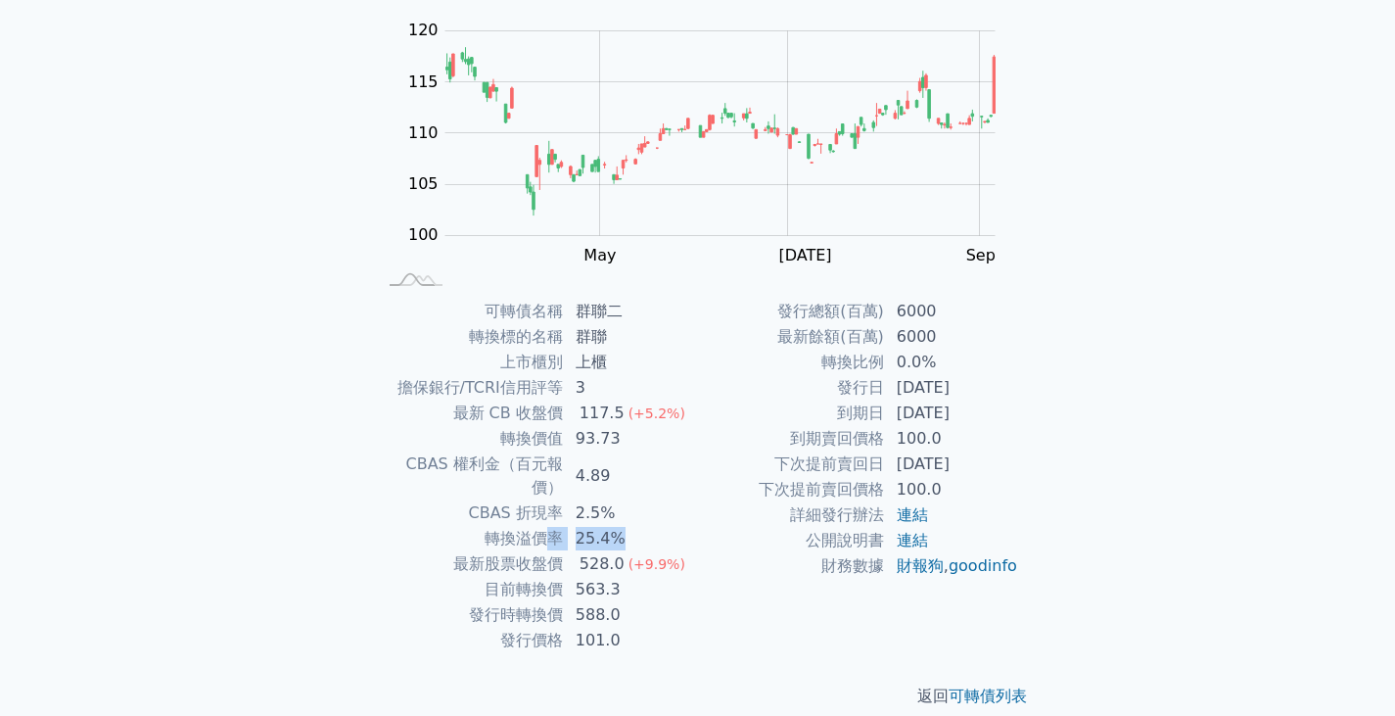
drag, startPoint x: 650, startPoint y: 522, endPoint x: 543, endPoint y: 513, distance: 107.1
click at [543, 526] on tr "轉換溢價率 25.4%" at bounding box center [537, 538] width 321 height 25
click at [543, 526] on td "轉換溢價率" at bounding box center [470, 538] width 187 height 25
drag, startPoint x: 558, startPoint y: 505, endPoint x: 641, endPoint y: 526, distance: 85.7
click at [641, 526] on tr "轉換溢價率 25.4%" at bounding box center [537, 538] width 321 height 25
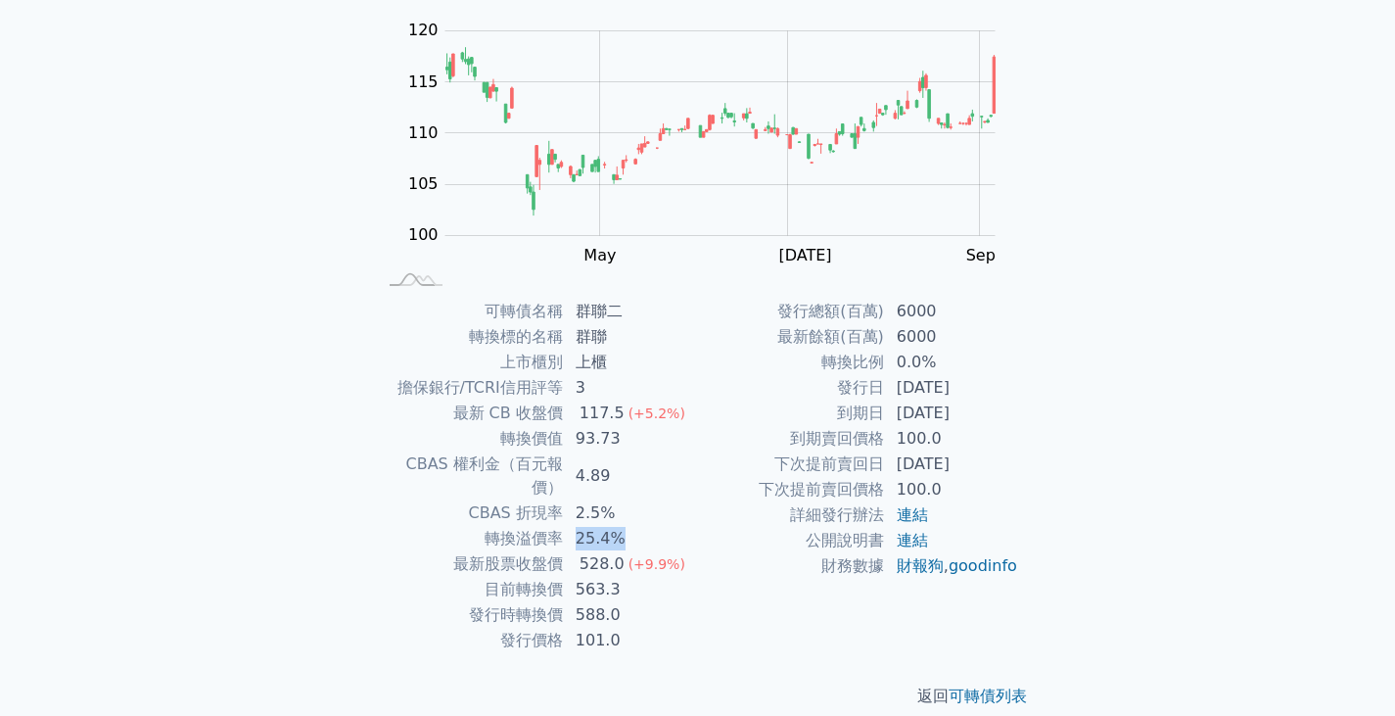
click at [641, 526] on td "25.4%" at bounding box center [631, 538] width 134 height 25
drag, startPoint x: 632, startPoint y: 522, endPoint x: 560, endPoint y: 521, distance: 72.5
click at [560, 526] on tr "轉換溢價率 25.4%" at bounding box center [537, 538] width 321 height 25
click at [550, 526] on td "轉換溢價率" at bounding box center [470, 538] width 187 height 25
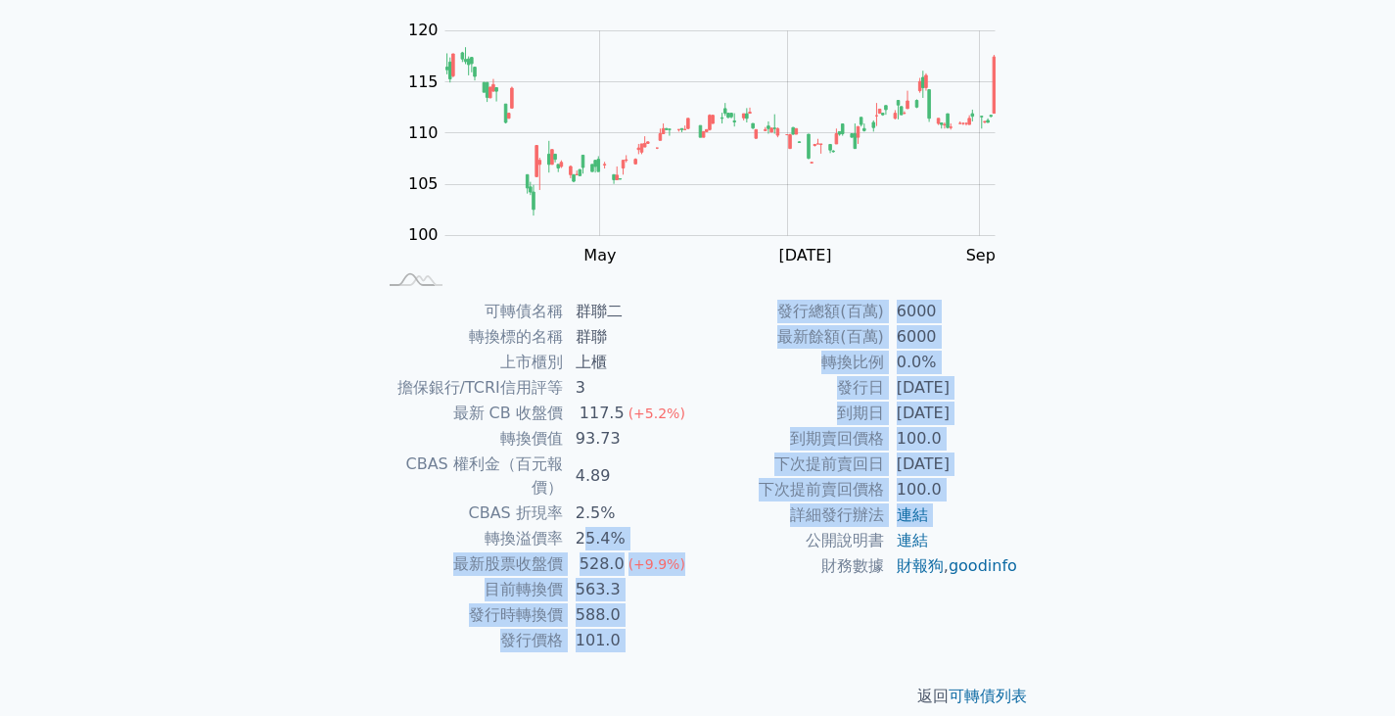
drag, startPoint x: 582, startPoint y: 518, endPoint x: 752, endPoint y: 541, distance: 172.0
click at [752, 541] on div "可轉債名稱 群聯二 轉換標的名稱 群聯 上市櫃別 上櫃 擔保銀行/TCRI信用評等 3 最新 CB 收盤價 117.5 (+5.2%) 轉換價值 93.73 …" at bounding box center [697, 476] width 689 height 354
click at [752, 541] on td "公開說明書" at bounding box center [791, 540] width 187 height 25
